Goal: Transaction & Acquisition: Obtain resource

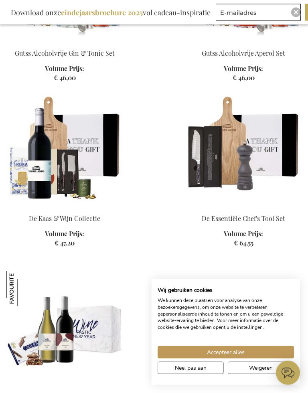
scroll to position [1345, 0]
click at [298, 14] on img "Close" at bounding box center [296, 12] width 5 height 5
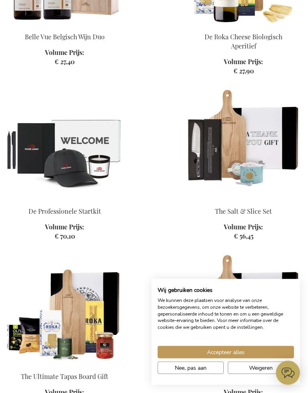
scroll to position [856, 0]
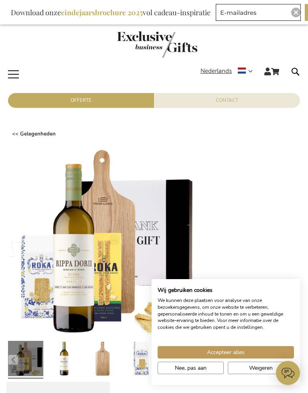
click at [261, 363] on button "Weigeren" at bounding box center [261, 368] width 66 height 12
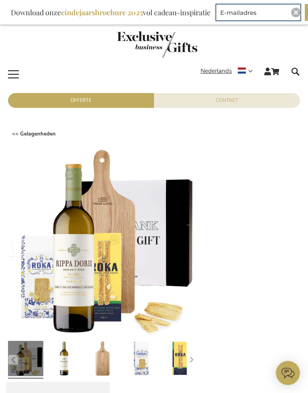
click at [301, 18] on input "E-mailadres" at bounding box center [258, 12] width 85 height 17
click at [26, 18] on div "Download onze eindejaarsbrochure 2025 vol cadeau-inspiratie" at bounding box center [110, 12] width 207 height 17
click at [291, 371] on icon at bounding box center [288, 373] width 24 height 24
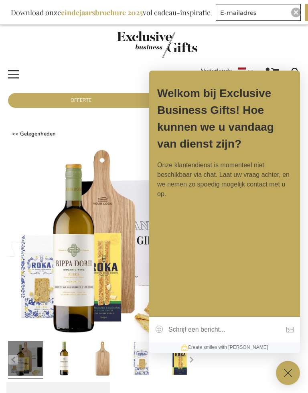
click at [64, 48] on link "store logo" at bounding box center [157, 45] width 302 height 29
click at [23, 10] on div "Download onze eindejaarsbrochure 2025 vol cadeau-inspiratie" at bounding box center [110, 12] width 207 height 17
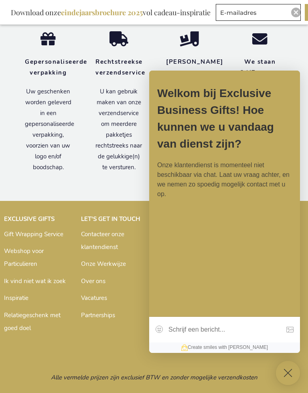
scroll to position [3286, 0]
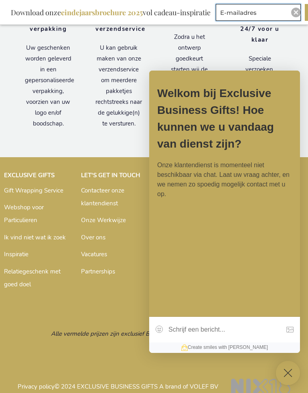
click at [298, 20] on input "E-mailadres" at bounding box center [258, 12] width 85 height 17
click at [301, 8] on input "E-mailadres" at bounding box center [258, 12] width 85 height 17
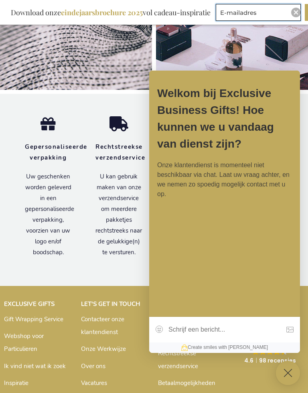
click at [301, 15] on input "E-mailadres" at bounding box center [258, 12] width 85 height 17
click at [16, 6] on div "Download onze eindejaarsbrochure 2025 vol cadeau-inspiratie" at bounding box center [110, 12] width 207 height 17
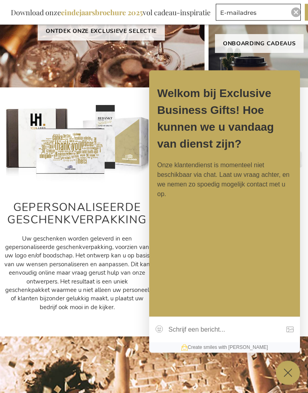
scroll to position [196, 0]
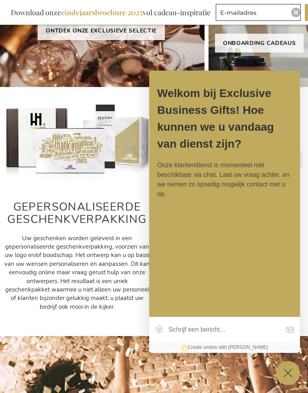
click at [287, 373] on icon at bounding box center [288, 373] width 24 height 24
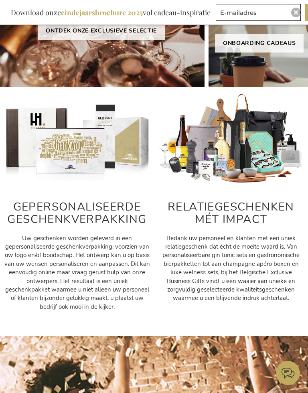
click at [290, 373] on icon at bounding box center [288, 373] width 24 height 24
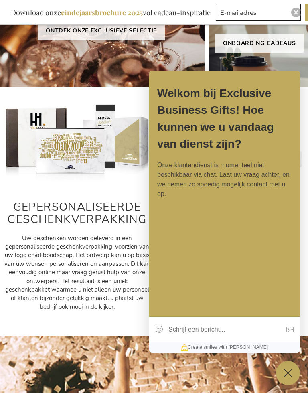
scroll to position [0, 0]
click at [214, 196] on p "Onze klantendienst is momenteel niet beschikbaar via chat. Laat uw vraag achter…" at bounding box center [224, 179] width 135 height 39
click at [206, 199] on p "Onze klantendienst is momenteel niet beschikbaar via chat. Laat uw vraag achter…" at bounding box center [224, 179] width 135 height 39
click at [196, 245] on div "Welkom bij Exclusive Business Gifts! Hoe kunnen we u vandaag van dienst zijn? O…" at bounding box center [224, 194] width 151 height 246
click at [195, 221] on div at bounding box center [224, 217] width 135 height 10
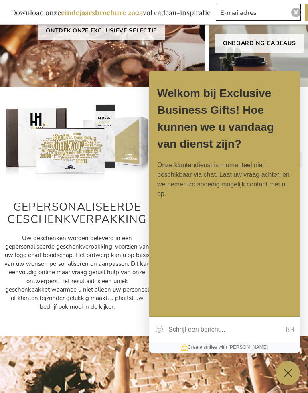
click at [195, 221] on div at bounding box center [224, 217] width 135 height 10
click at [173, 221] on div at bounding box center [224, 217] width 135 height 10
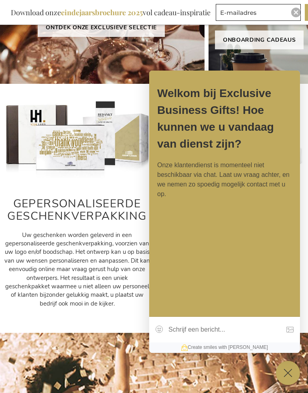
click at [113, 275] on span "Uw geschenken worden geleverd in een gepersonaliseerde geschenkverpakking, voor…" at bounding box center [77, 269] width 146 height 77
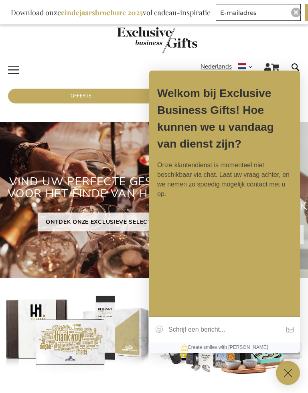
scroll to position [0, 0]
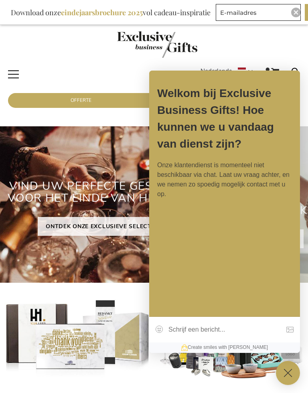
click at [23, 11] on div "Download onze eindejaarsbrochure 2025 vol cadeau-inspiratie" at bounding box center [110, 12] width 207 height 17
click at [296, 18] on input "E-mailadres" at bounding box center [258, 12] width 85 height 17
click at [298, 12] on img "Close" at bounding box center [296, 12] width 5 height 5
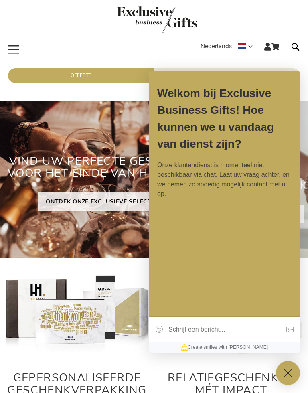
click at [282, 373] on icon at bounding box center [288, 373] width 24 height 24
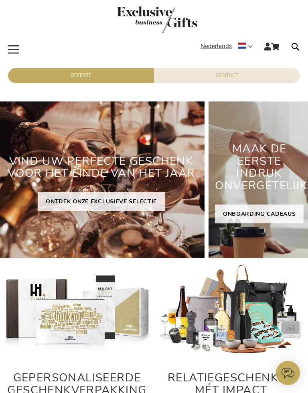
click at [272, 46] on link "Winkelwagen" at bounding box center [275, 47] width 8 height 10
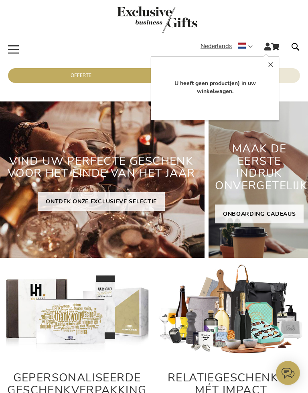
click at [300, 47] on form "Search Search" at bounding box center [294, 48] width 16 height 13
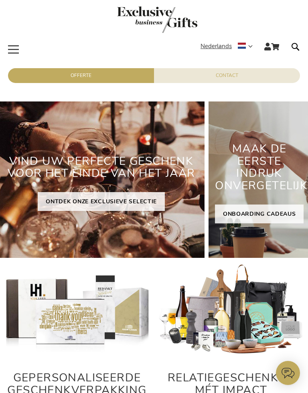
click at [15, 40] on span "Toggle Nav" at bounding box center [13, 40] width 14 height 0
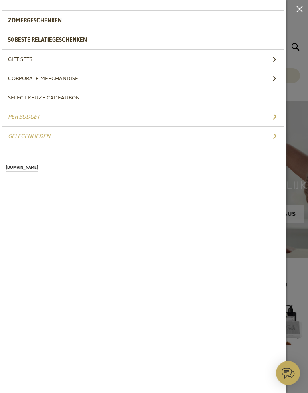
click at [68, 43] on span "50 beste relatiegeschenken" at bounding box center [47, 39] width 79 height 11
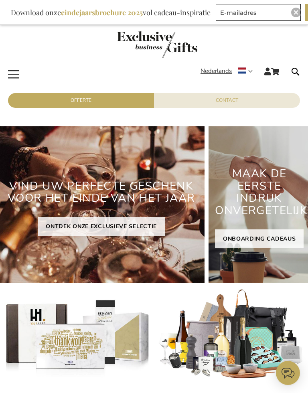
click at [13, 7] on div "Download onze eindejaarsbrochure 2025 vol cadeau-inspiratie" at bounding box center [110, 12] width 207 height 17
click at [299, 19] on input "E-mailadres" at bounding box center [258, 12] width 85 height 17
click at [298, 19] on input "E-mailadres" at bounding box center [258, 12] width 85 height 17
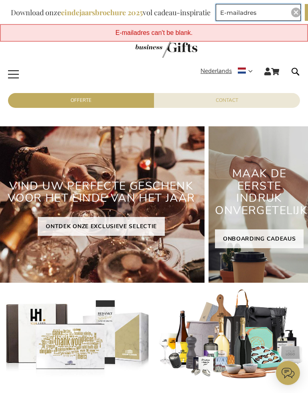
click at [292, 20] on input "E-mailadres" at bounding box center [258, 12] width 85 height 17
click at [296, 377] on icon at bounding box center [288, 373] width 24 height 24
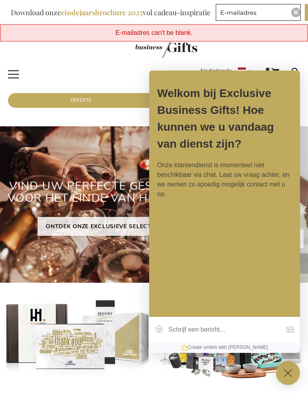
click at [301, 324] on img at bounding box center [231, 334] width 146 height 91
